Goal: Information Seeking & Learning: Find specific fact

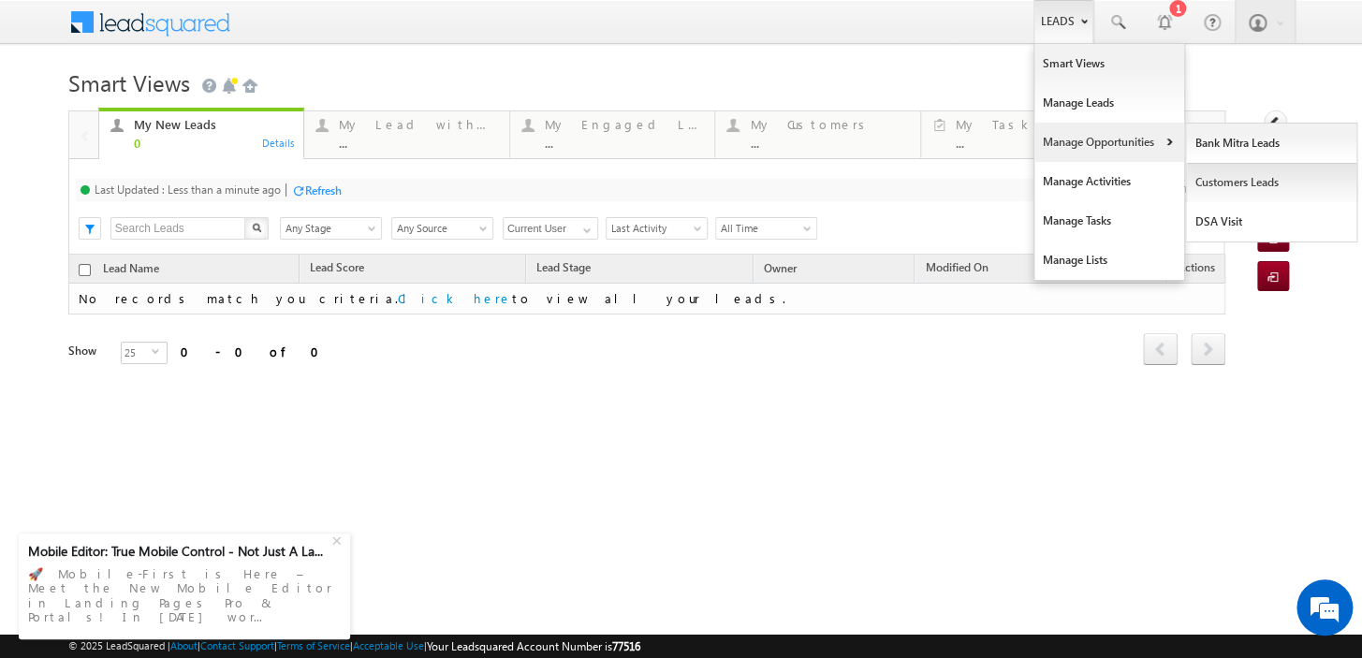
click at [1220, 190] on link "Customers Leads" at bounding box center [1271, 182] width 171 height 39
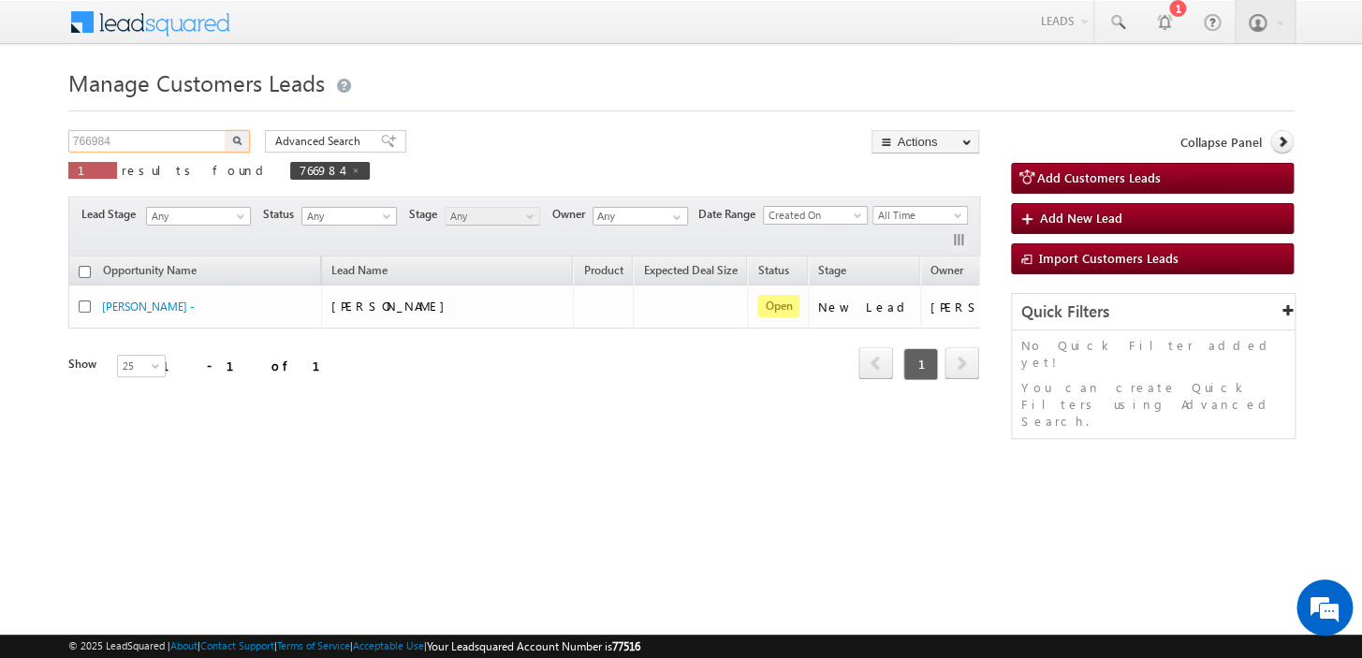
drag, startPoint x: 158, startPoint y: 139, endPoint x: 0, endPoint y: 139, distance: 158.2
click at [0, 139] on body "Menu Sandeep Bihari sitar a16@k serve .co.i" at bounding box center [681, 265] width 1362 height 531
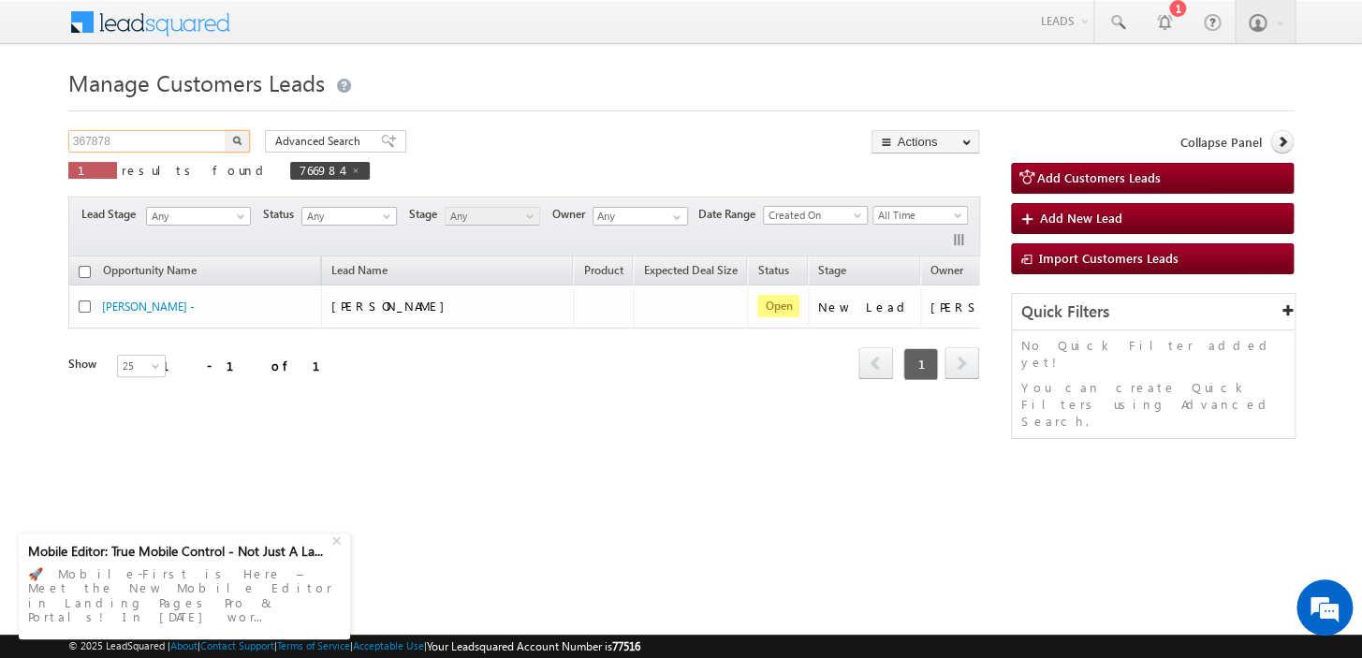
type input "367878"
click at [226, 130] on button "button" at bounding box center [238, 141] width 24 height 22
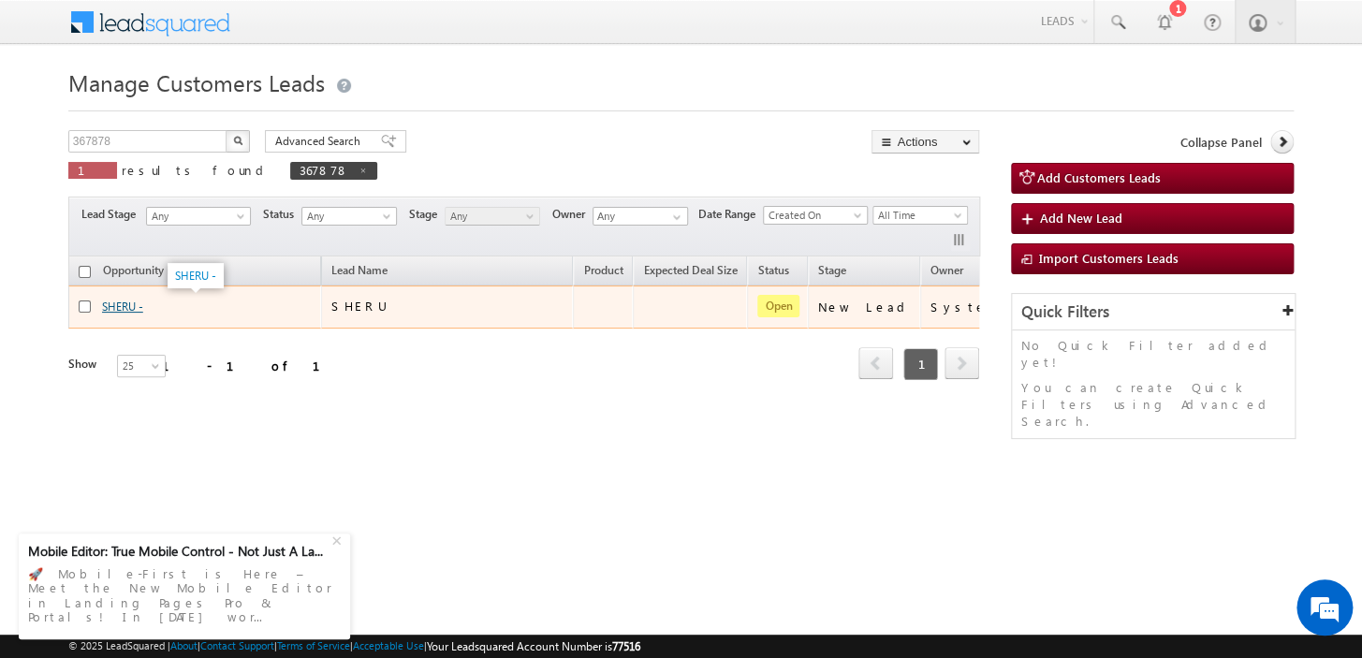
click at [123, 309] on link "SHERU -" at bounding box center [122, 306] width 41 height 14
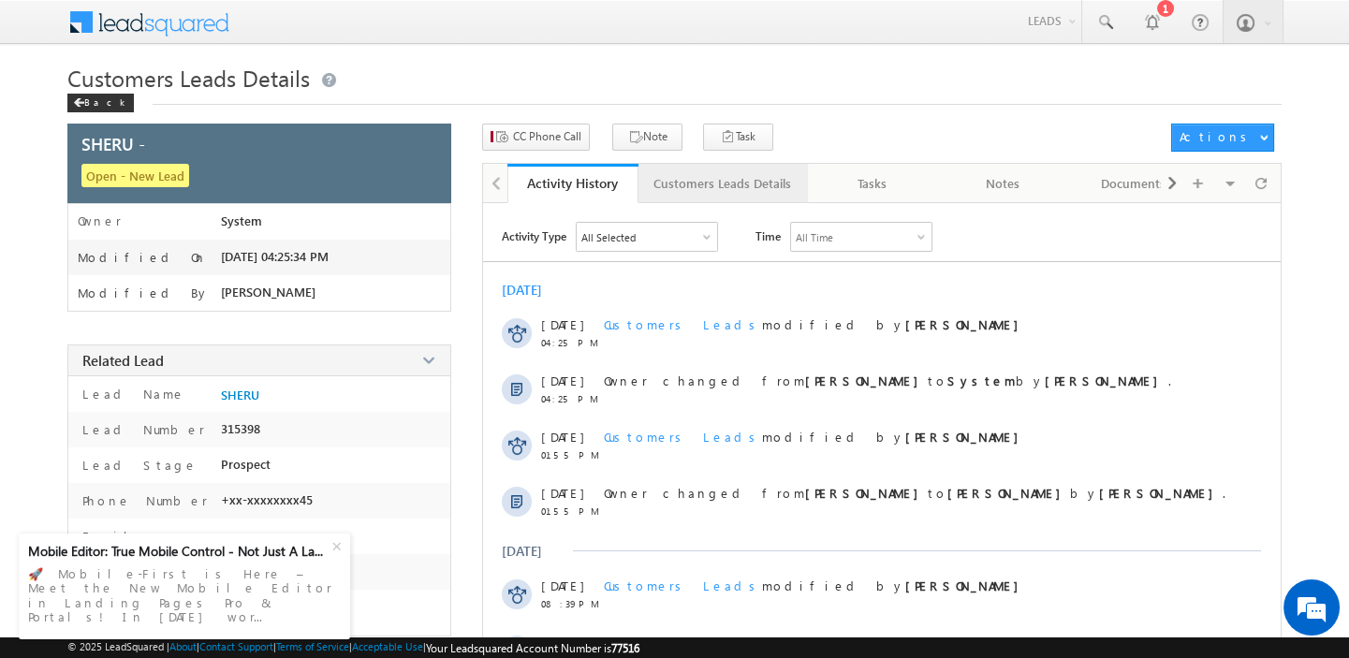
click at [732, 198] on link "Customers Leads Details" at bounding box center [722, 183] width 169 height 39
